Goal: Obtain resource: Download file/media

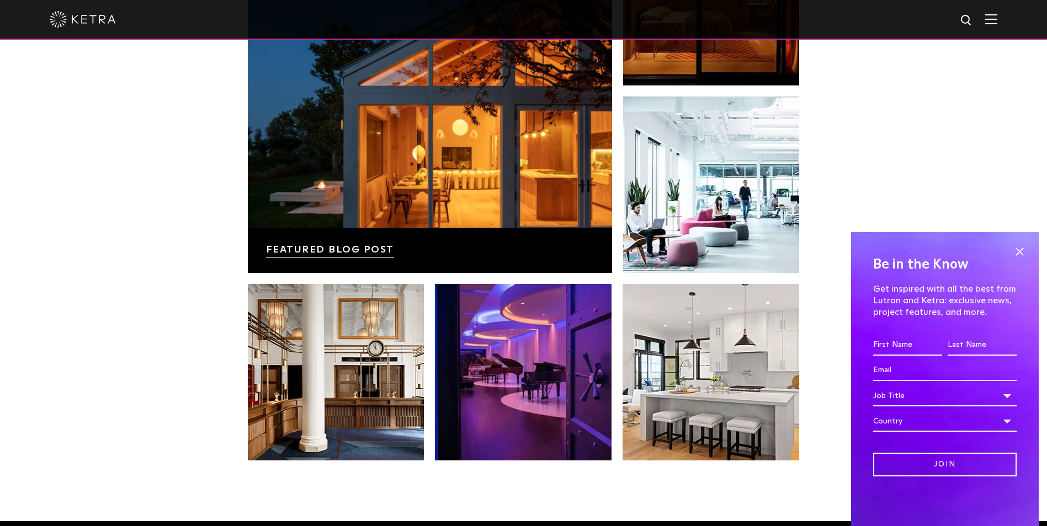
scroll to position [1970, 0]
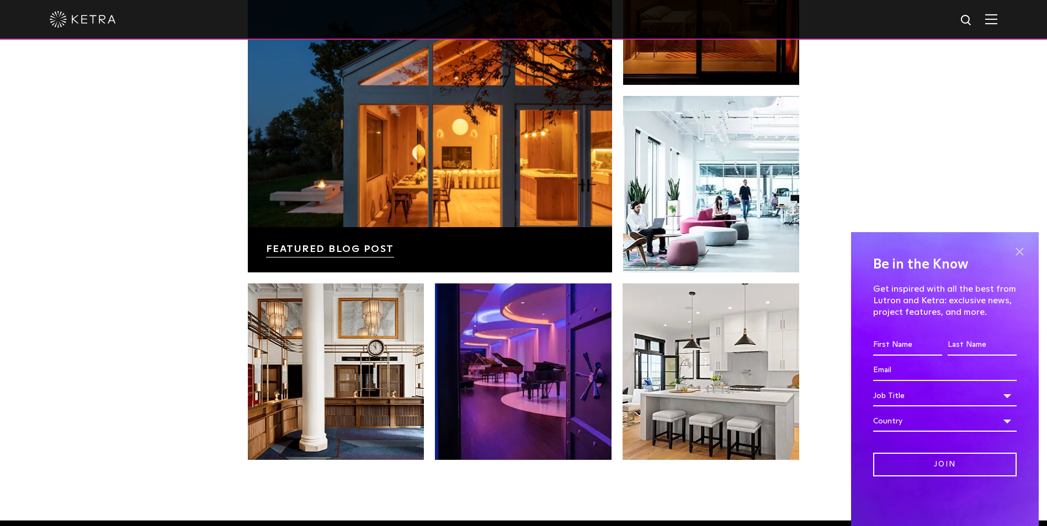
click at [1019, 253] on span at bounding box center [1019, 251] width 17 height 17
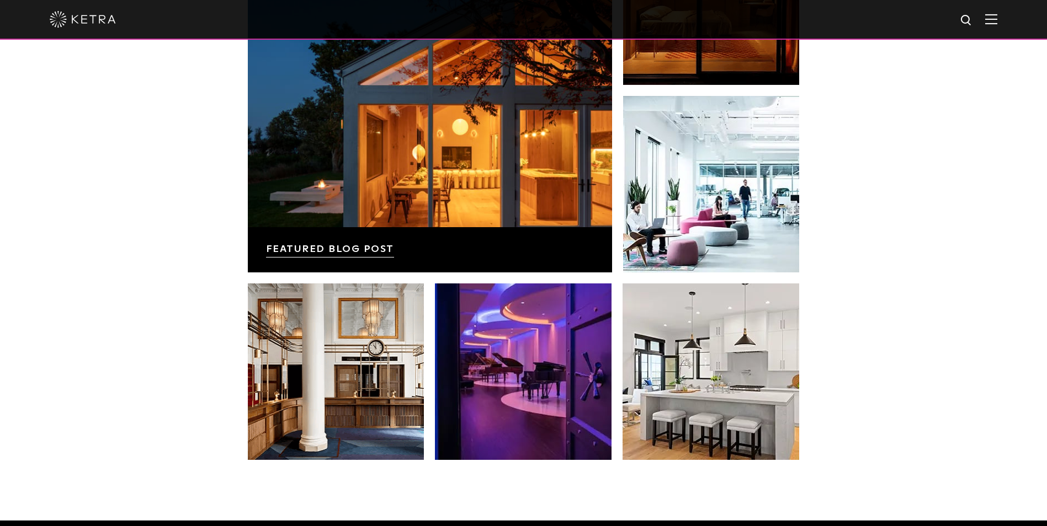
click at [997, 19] on img at bounding box center [991, 19] width 12 height 10
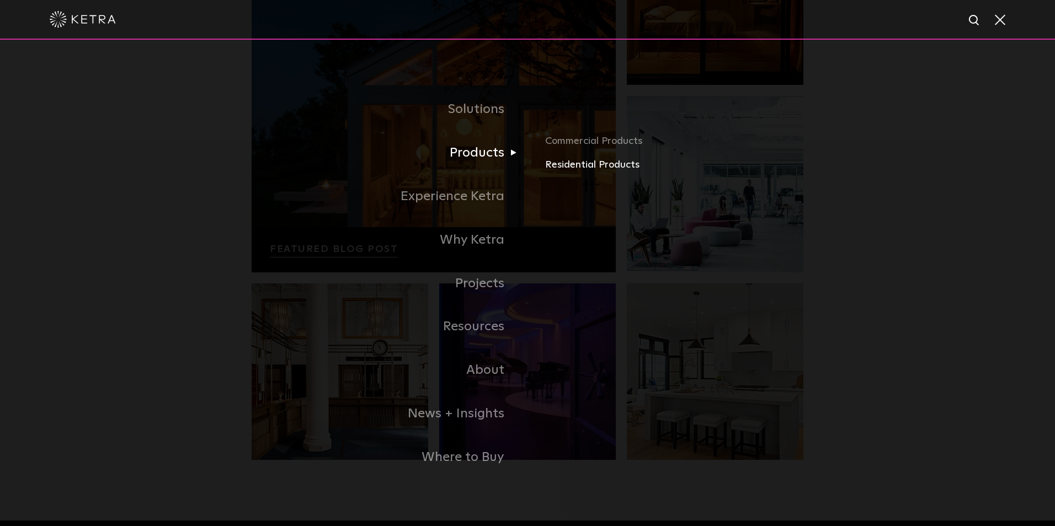
click at [577, 164] on link "Residential Products" at bounding box center [674, 165] width 258 height 16
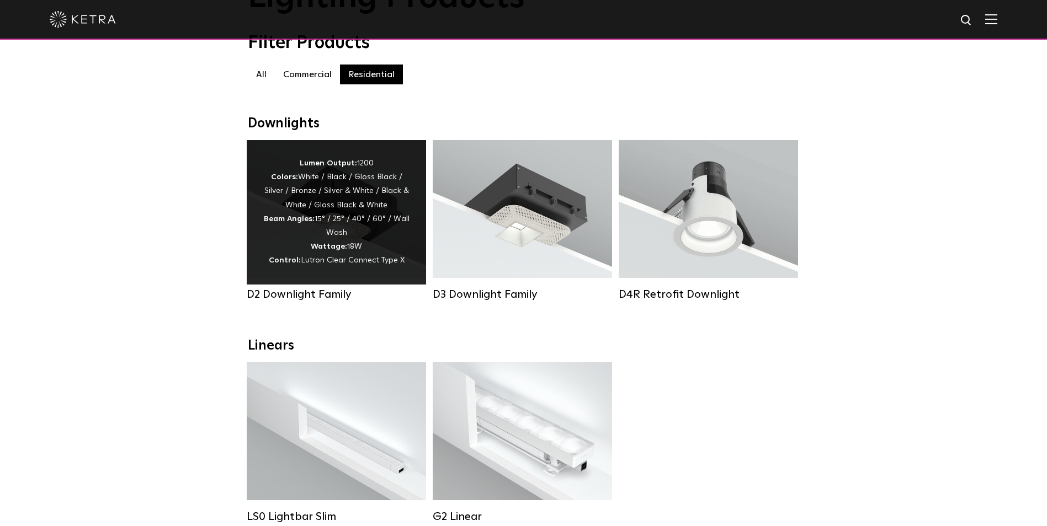
scroll to position [104, 0]
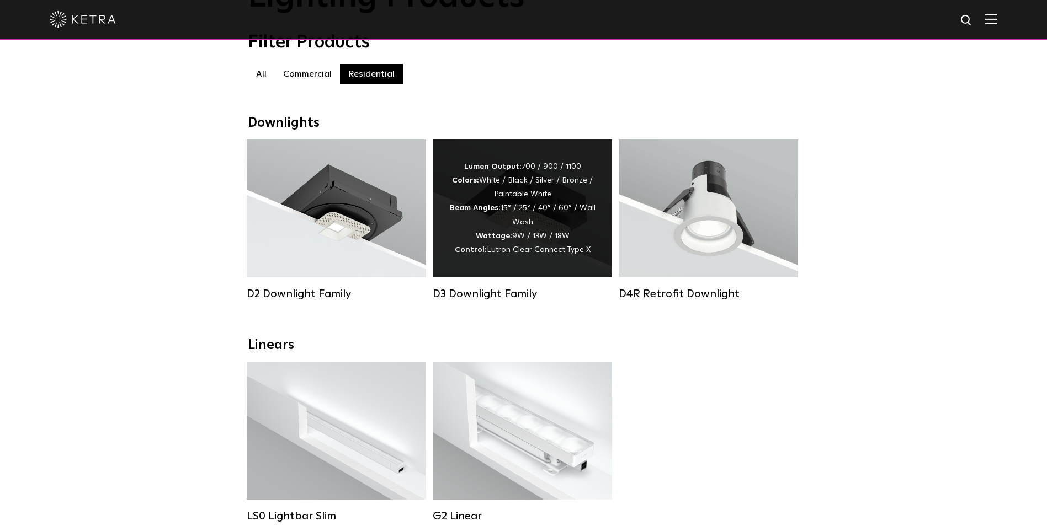
click at [489, 301] on div "D3 Downlight Family" at bounding box center [522, 293] width 179 height 13
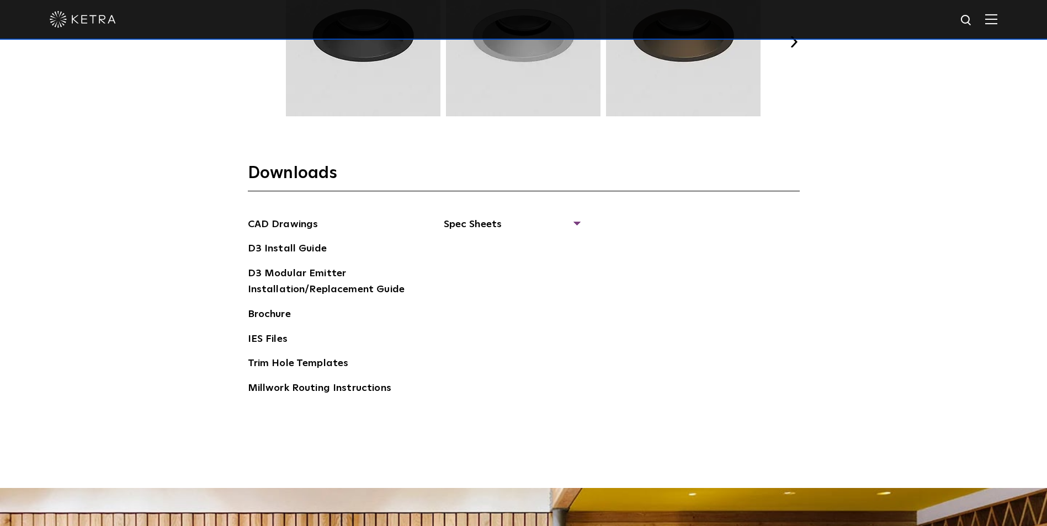
scroll to position [1697, 0]
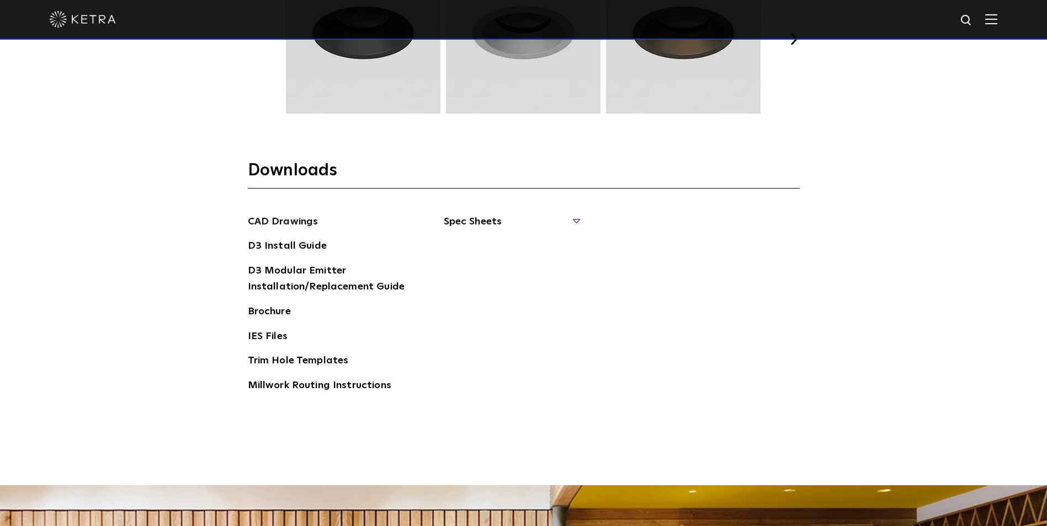
click at [469, 228] on span "Spec Sheets" at bounding box center [511, 226] width 135 height 24
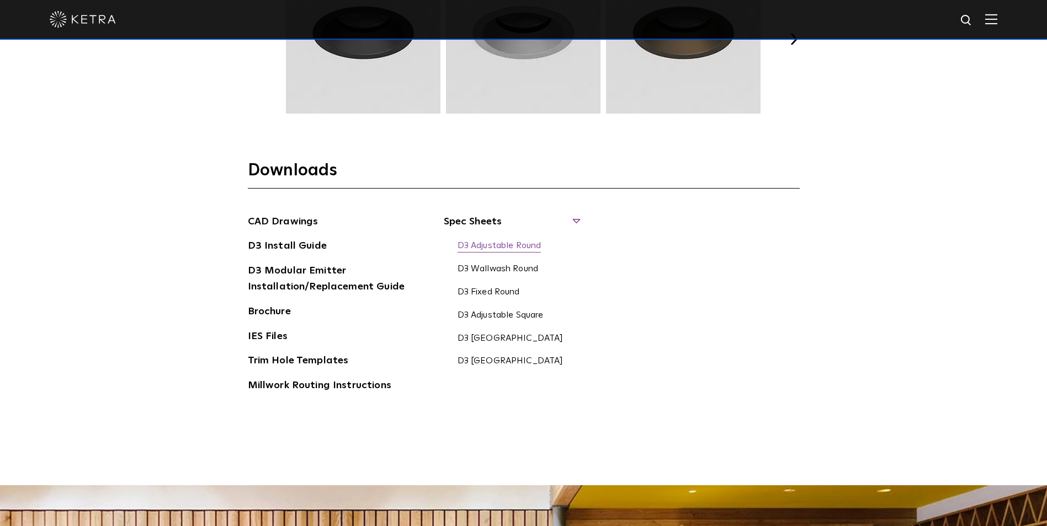
click at [500, 249] on link "D3 Adjustable Round" at bounding box center [499, 247] width 84 height 12
